Goal: Task Accomplishment & Management: Complete application form

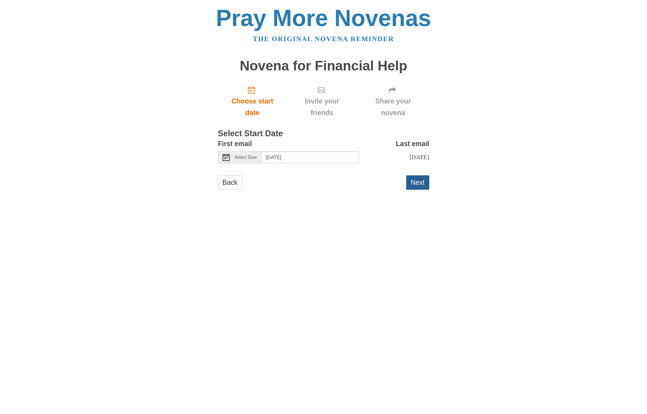
click at [422, 180] on button "Next" at bounding box center [417, 182] width 23 height 14
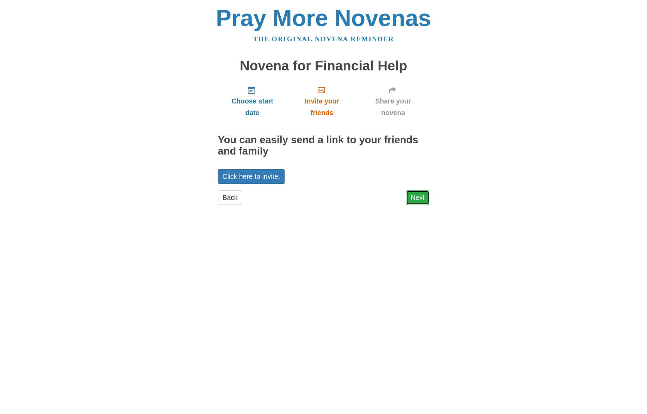
click at [418, 199] on link "Next" at bounding box center [417, 197] width 23 height 14
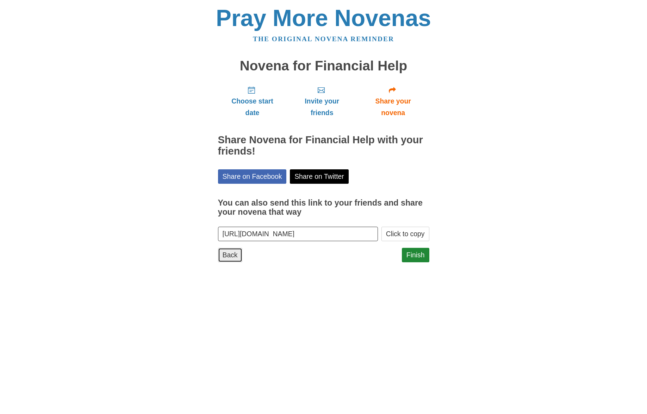
click at [230, 256] on link "Back" at bounding box center [230, 255] width 24 height 14
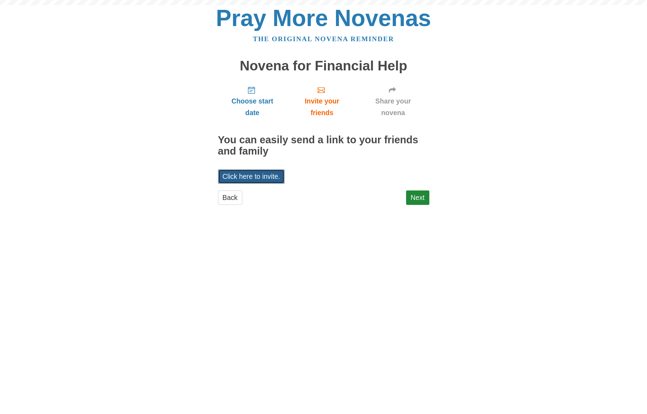
drag, startPoint x: 0, startPoint y: 0, endPoint x: 242, endPoint y: 174, distance: 297.9
click at [242, 174] on link "Click here to invite." at bounding box center [251, 176] width 67 height 14
click at [425, 196] on link "Next" at bounding box center [417, 197] width 23 height 14
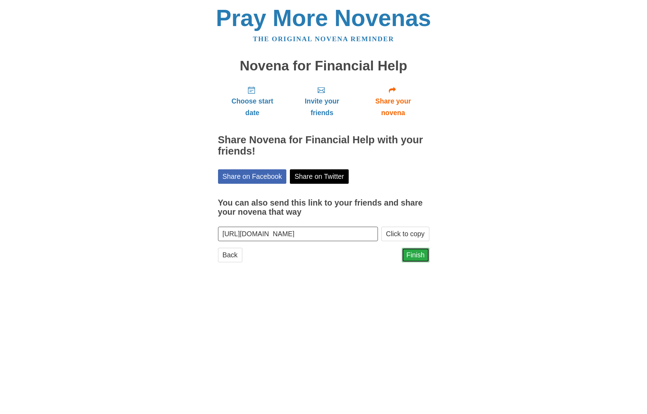
click at [416, 255] on link "Finish" at bounding box center [415, 255] width 27 height 14
